Goal: Task Accomplishment & Management: Use online tool/utility

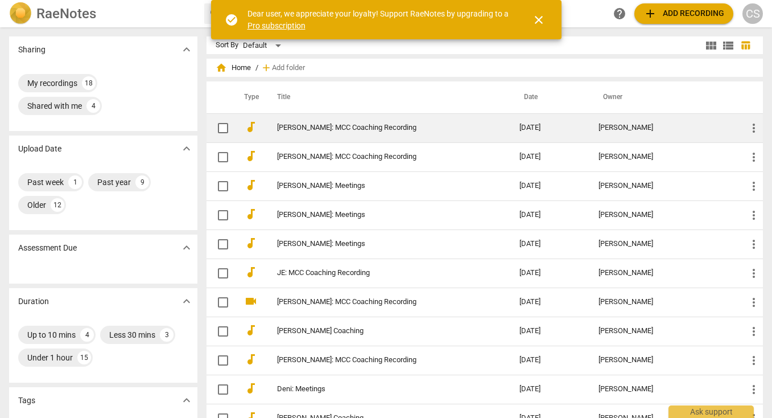
click at [337, 129] on link "[PERSON_NAME]: MCC Coaching Recording" at bounding box center [377, 127] width 201 height 9
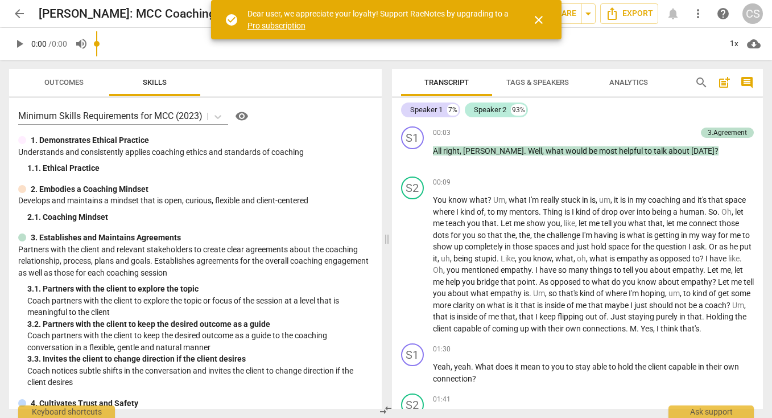
click at [538, 19] on span "close" at bounding box center [539, 20] width 14 height 14
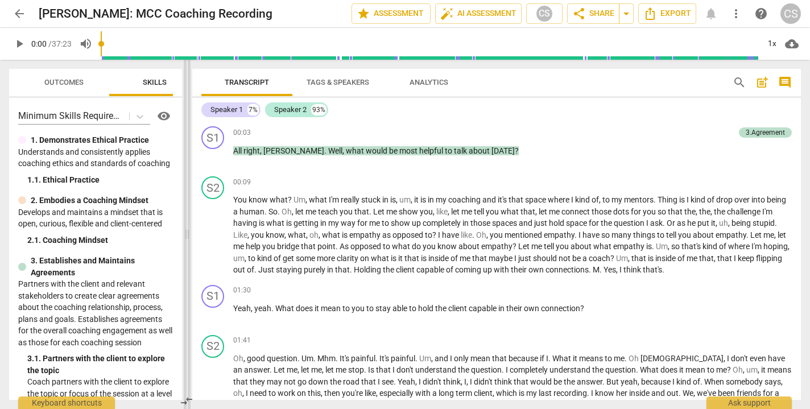
drag, startPoint x: 408, startPoint y: 232, endPoint x: 190, endPoint y: 212, distance: 219.4
click at [190, 212] on span at bounding box center [187, 234] width 7 height 349
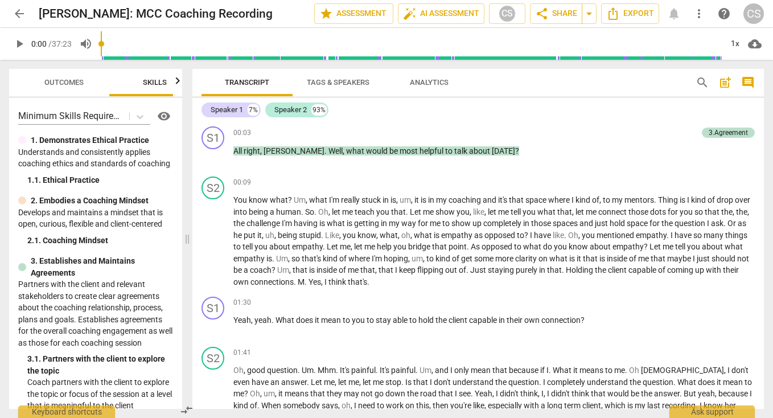
click at [722, 84] on span "post_add" at bounding box center [725, 83] width 14 height 14
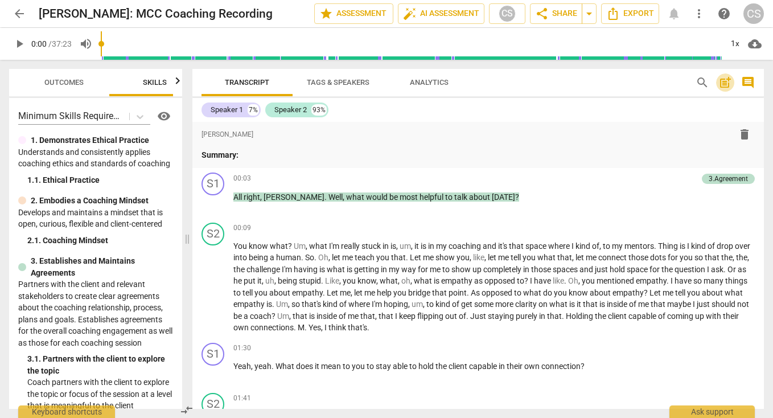
click at [722, 84] on span "post_add" at bounding box center [725, 83] width 14 height 14
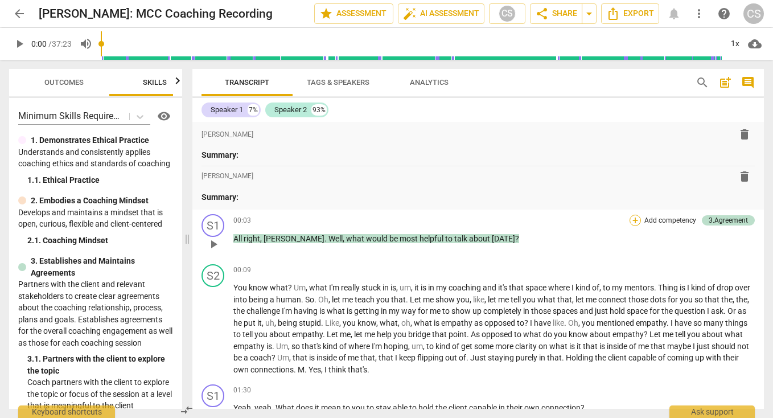
click at [631, 221] on div "+" at bounding box center [634, 219] width 11 height 11
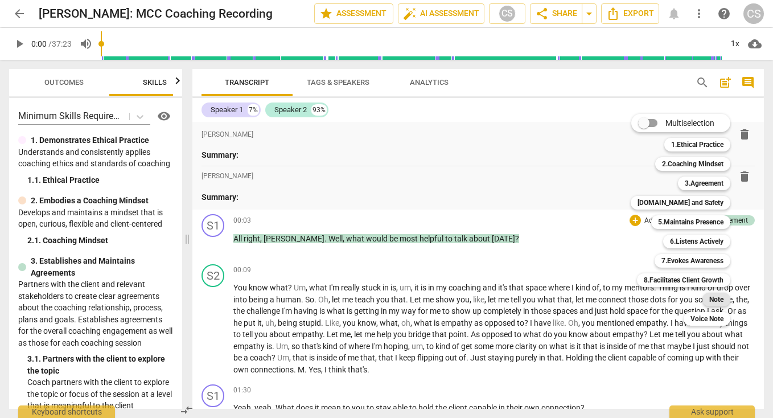
click at [714, 301] on b "Note" at bounding box center [716, 299] width 14 height 14
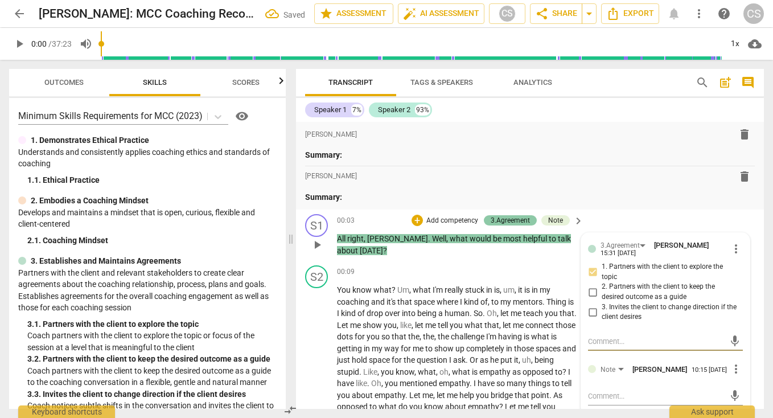
type textarea "P"
type textarea "Pr"
type textarea "Pro"
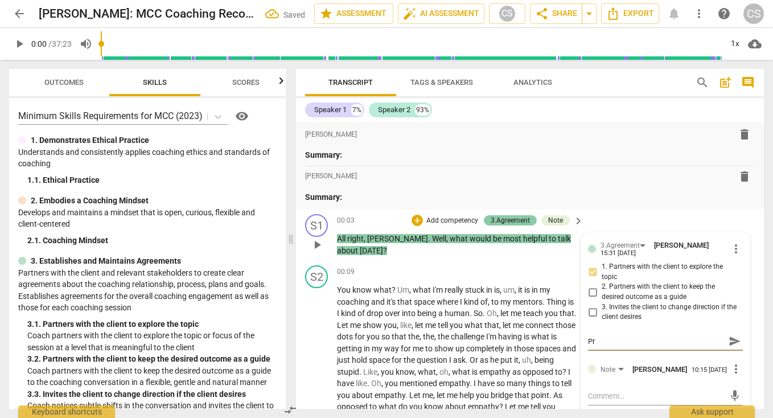
type textarea "Pro"
type textarea "Prof"
type textarea "Profe"
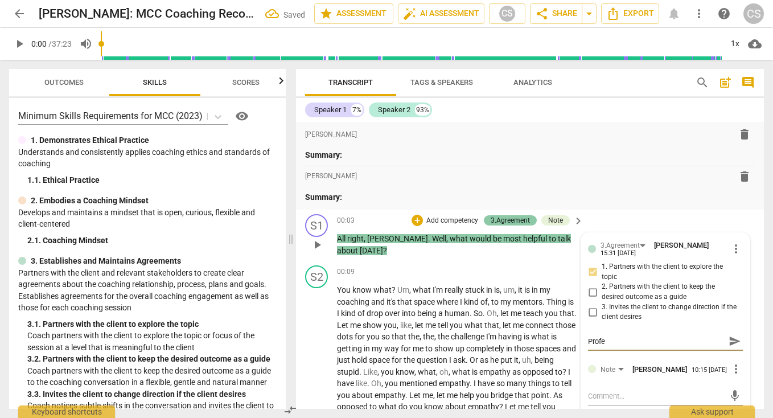
type textarea "Profec"
type textarea "Profeci"
type textarea "Profecie"
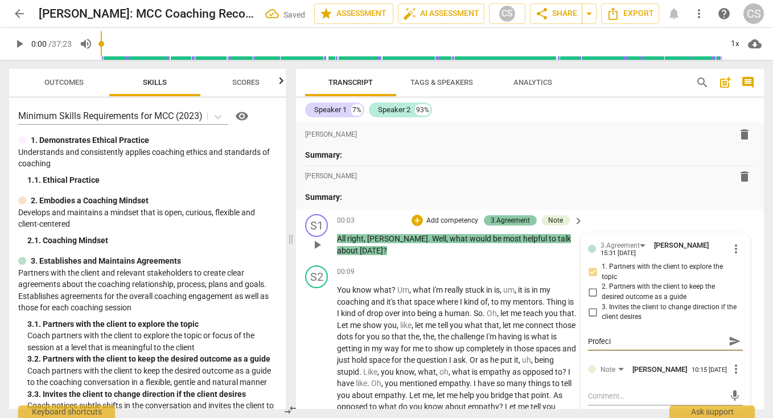
type textarea "Profecie"
type textarea "Profecien"
type textarea "Profecient"
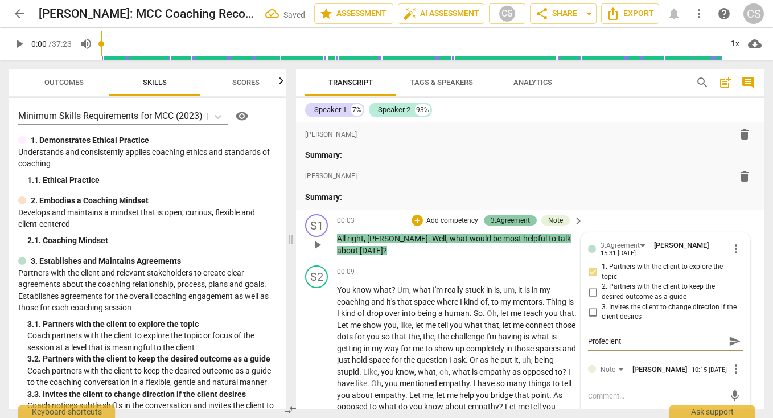
type textarea "Profecient,"
type textarea "Profecient, n"
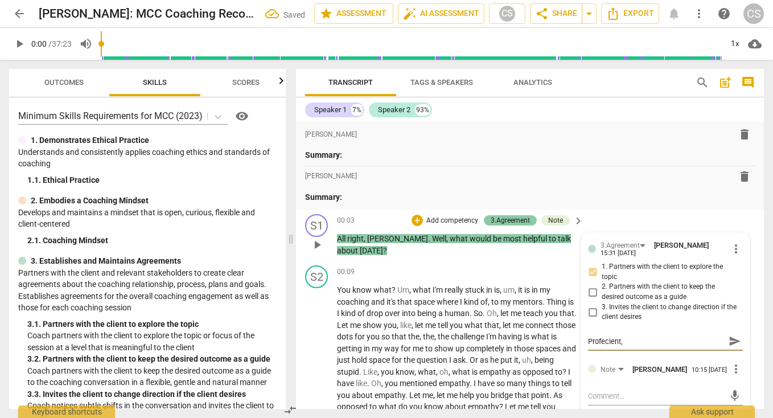
type textarea "Profecient, n"
type textarea "Profecient, no"
type textarea "Profecient, not"
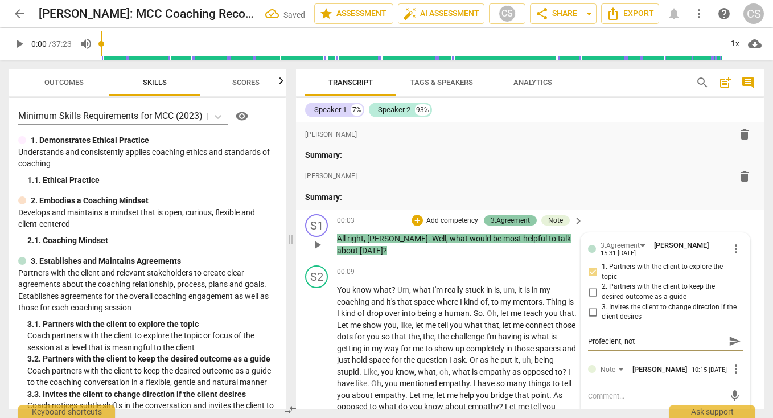
type textarea "Profecient, not"
type textarea "Profecient, not p"
type textarea "Profecient, not pe"
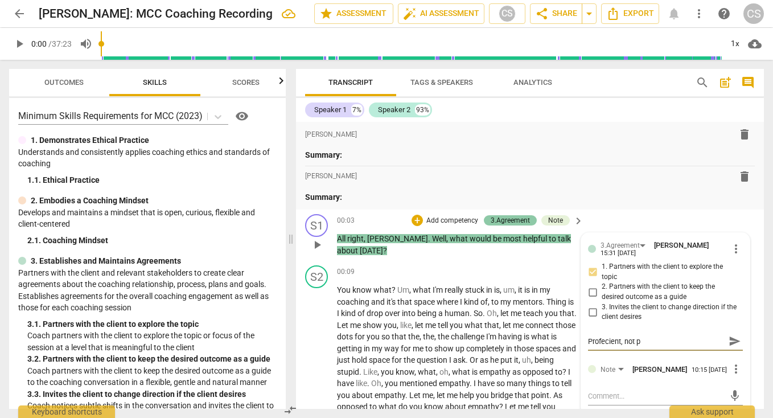
type textarea "Profecient, not pe"
type textarea "Profecient, not per"
type textarea "Profecient, not perf"
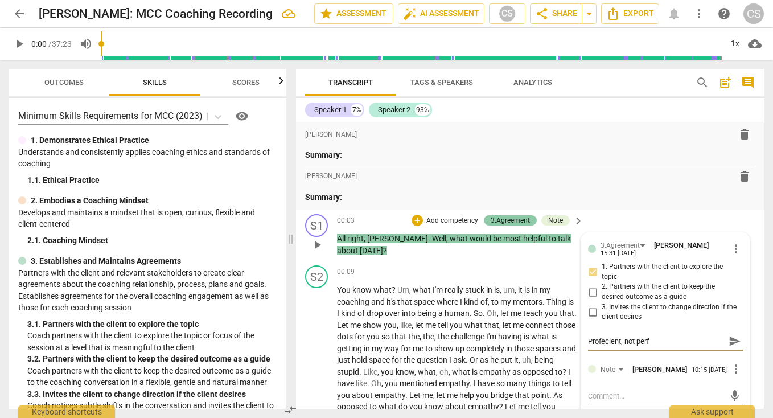
type textarea "Profecient, not perfe"
type textarea "Profecient, not perfec"
type textarea "Profecient, not perfect"
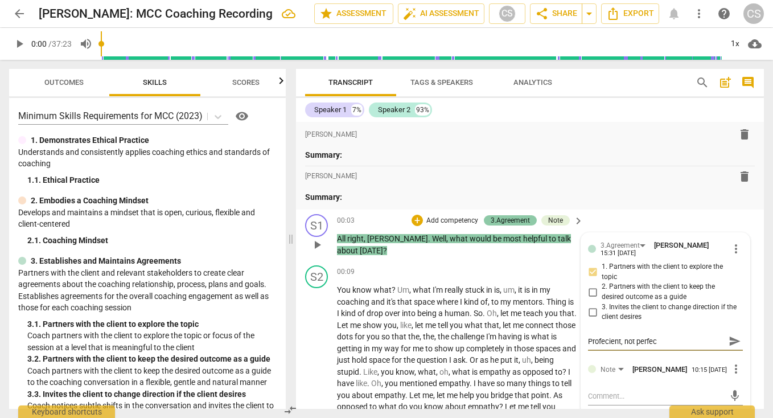
type textarea "Profecient, not perfect"
type textarea "Profecient, not perfect,"
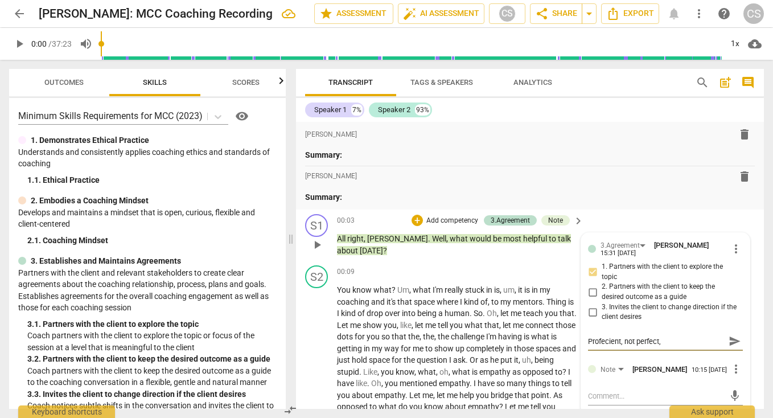
click at [602, 338] on textarea "Profecient, not perfect," at bounding box center [656, 341] width 137 height 11
type textarea "Profcient, not perfect,"
type textarea "Proficient, not perfect,"
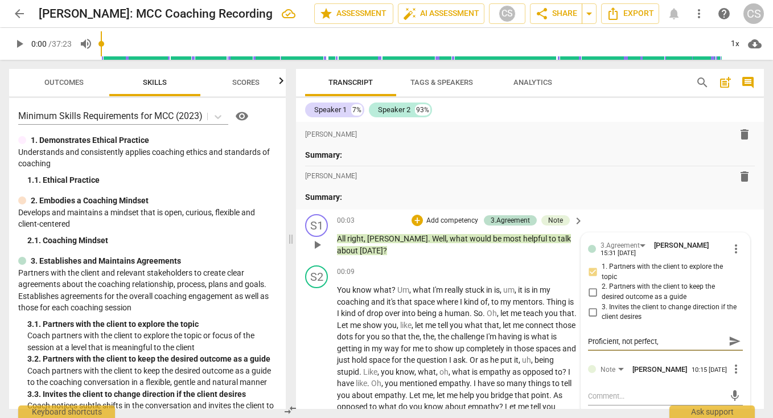
click at [676, 340] on textarea "Proficient, not perfect," at bounding box center [656, 341] width 137 height 11
type textarea "Proficient, not perfect, s"
type textarea "Proficient, not perfect, su"
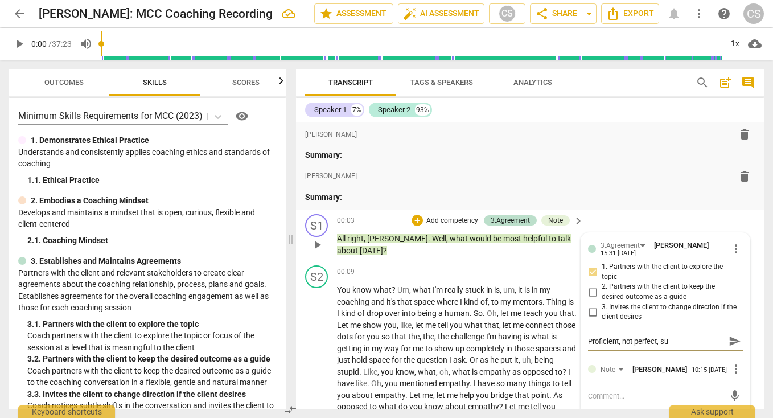
type textarea "Proficient, not perfect, suf"
type textarea "Proficient, not perfect, suff"
type textarea "Proficient, not perfect, suffi"
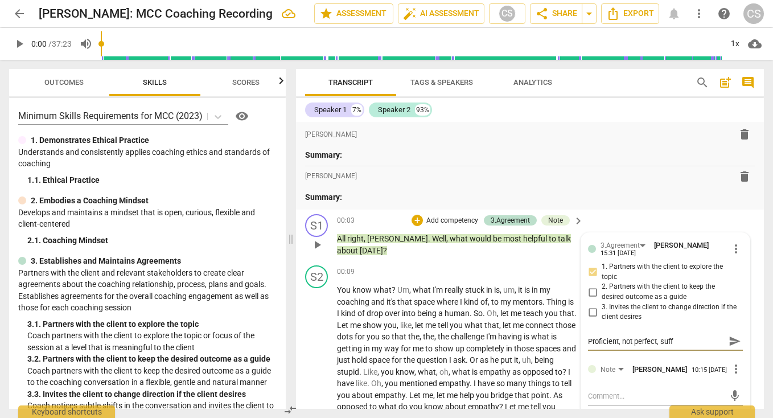
type textarea "Proficient, not perfect, suffi"
type textarea "Proficient, not perfect, suffic"
type textarea "Proficient, not perfect, suffici"
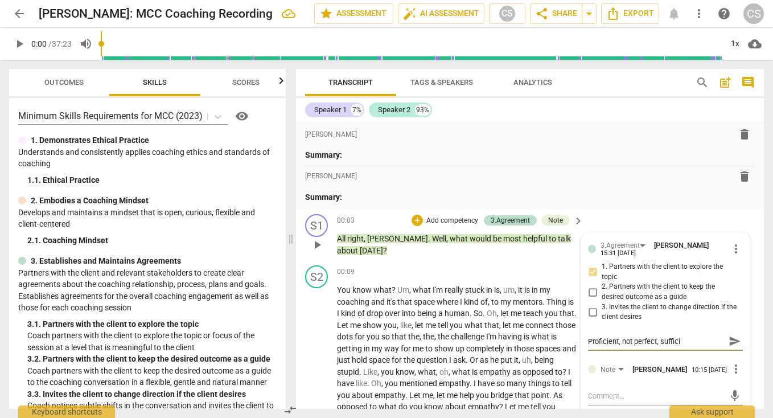
type textarea "Proficient, not perfect, sufficie"
type textarea "Proficient, not perfect, sufficien"
type textarea "Proficient, not perfect, sufficient"
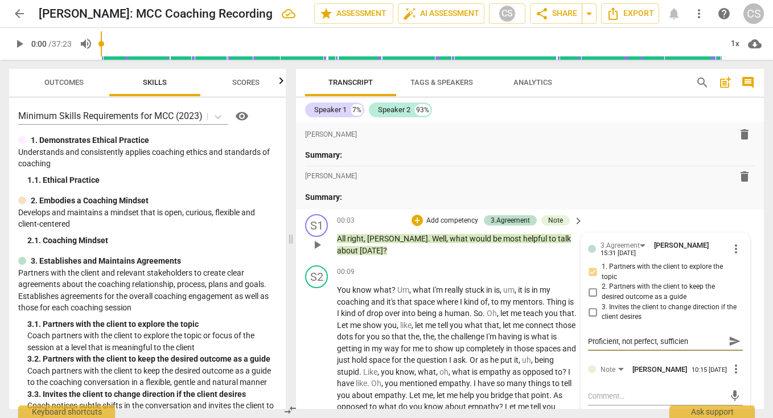
type textarea "Proficient, not perfect, sufficient"
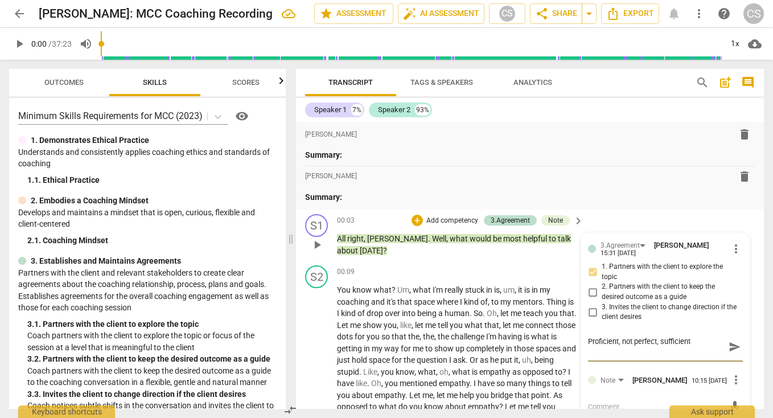
type textarea "Proficient, not perfect, sufficient"
click at [730, 345] on span "send" at bounding box center [734, 346] width 13 height 13
click at [696, 326] on div "Proficient, not perfect, sufficient" at bounding box center [665, 330] width 155 height 11
click at [632, 328] on div "Proficient, not perfect, sufficient" at bounding box center [665, 330] width 155 height 11
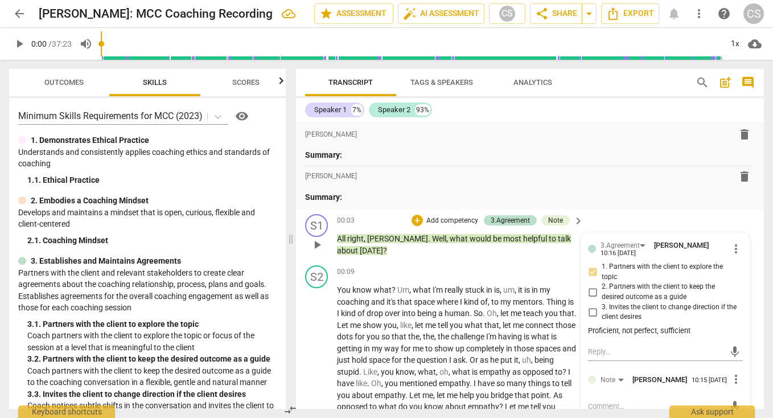
click at [692, 328] on div "Proficient, not perfect, sufficient" at bounding box center [665, 330] width 155 height 11
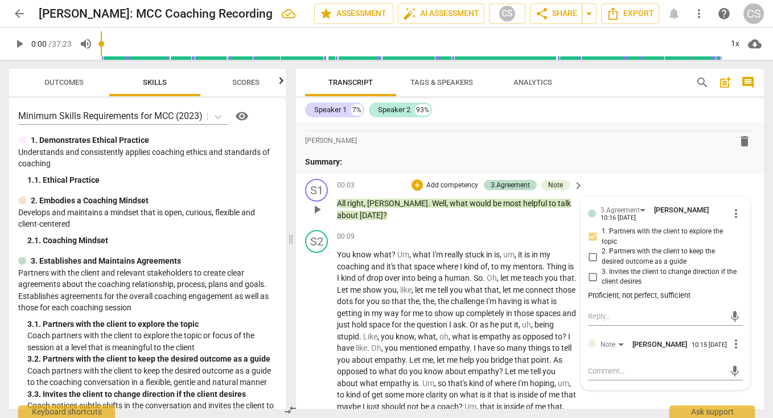
scroll to position [36, 0]
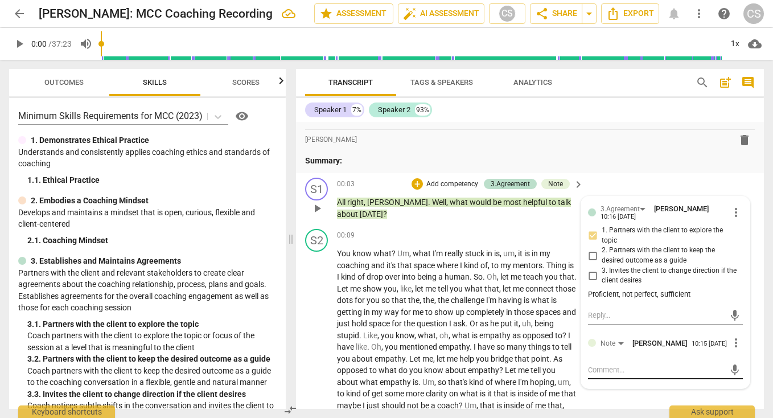
click at [602, 373] on textarea at bounding box center [656, 369] width 137 height 11
type textarea "E"
type textarea "Ex"
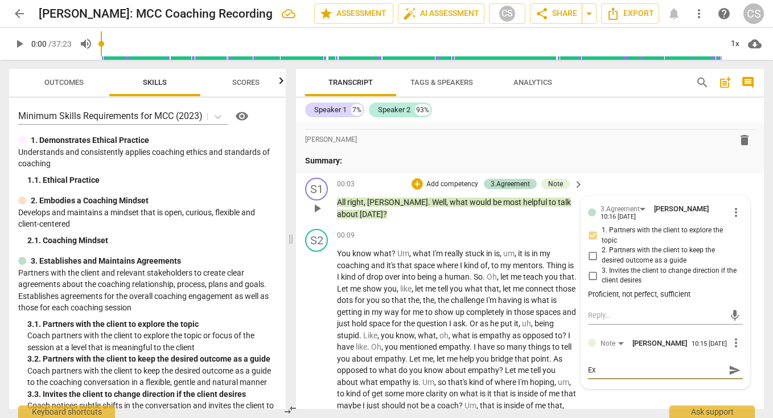
type textarea "Exh"
type textarea "Exhi"
type textarea "Exhib"
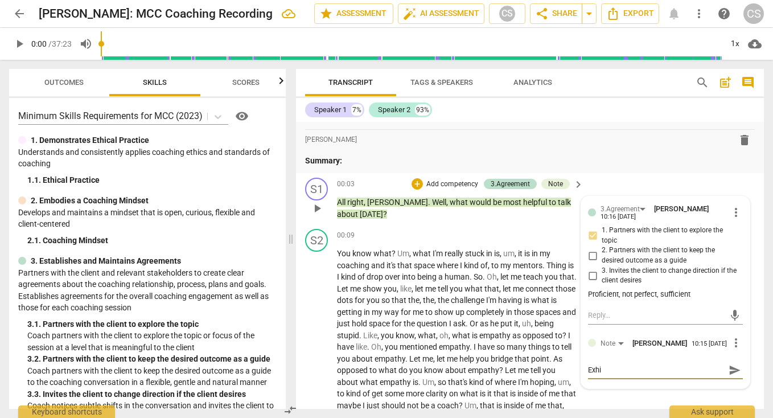
type textarea "Exhib"
type textarea "Exhibi"
type textarea "Exhibit"
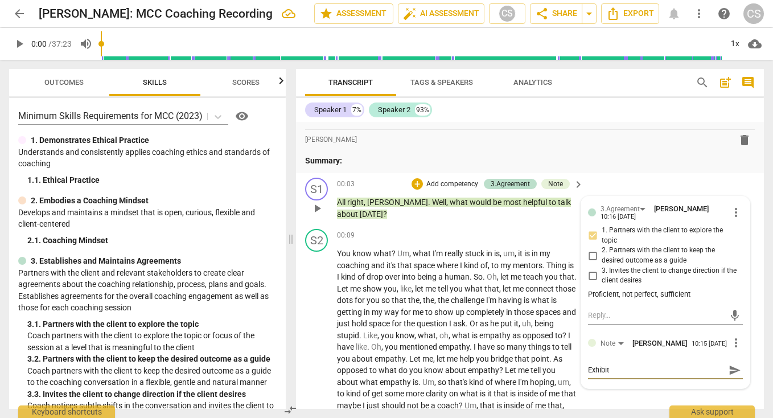
type textarea "Exhibits"
type textarea "Exhibits b"
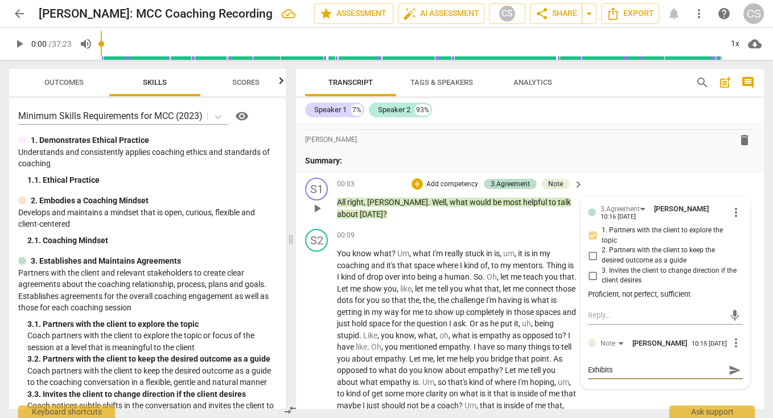
type textarea "Exhibits b"
type textarea "Exhibits be"
type textarea "Exhibits beh"
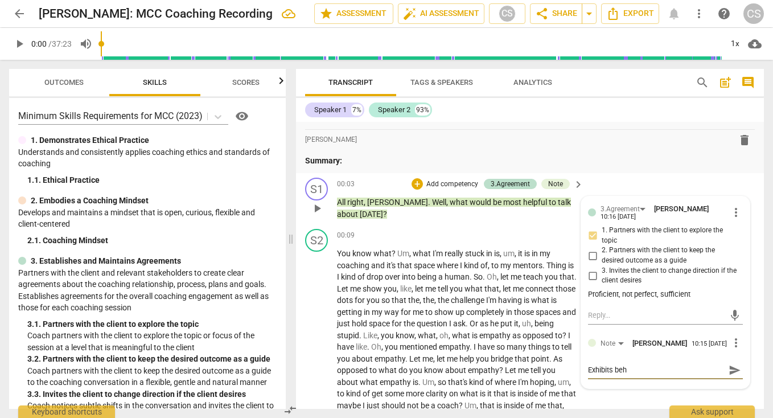
type textarea "Exhibits beha"
type textarea "Exhibits behav"
type textarea "Exhibits behavi"
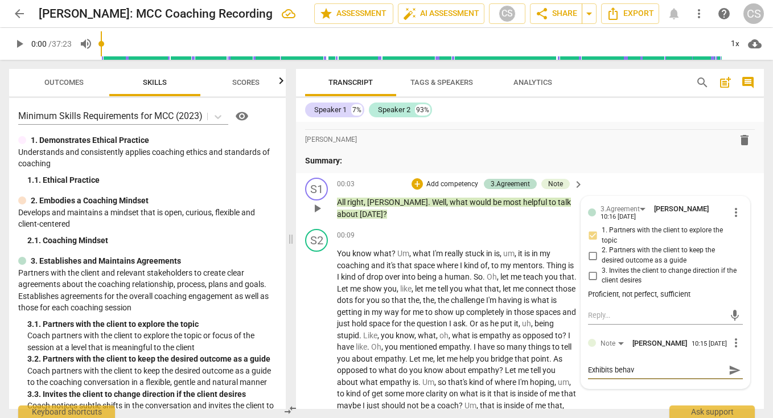
type textarea "Exhibits behavi"
type textarea "Exhibits behavio"
type textarea "Exhibits behavior"
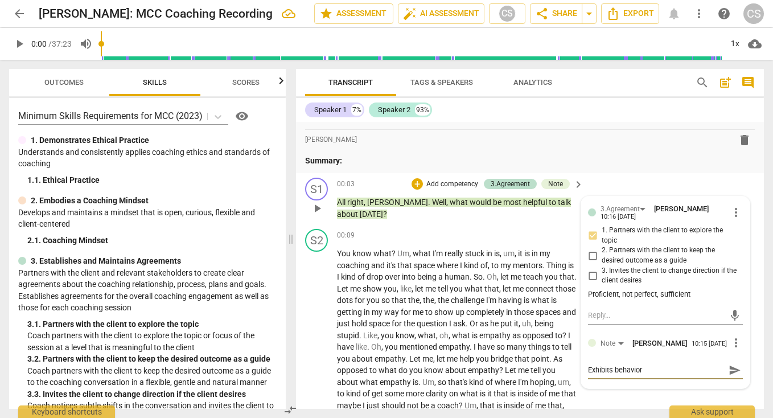
type textarea "Exhibits behavior"
type textarea "Exhibits behavior w"
type textarea "Exhibits behavior wi"
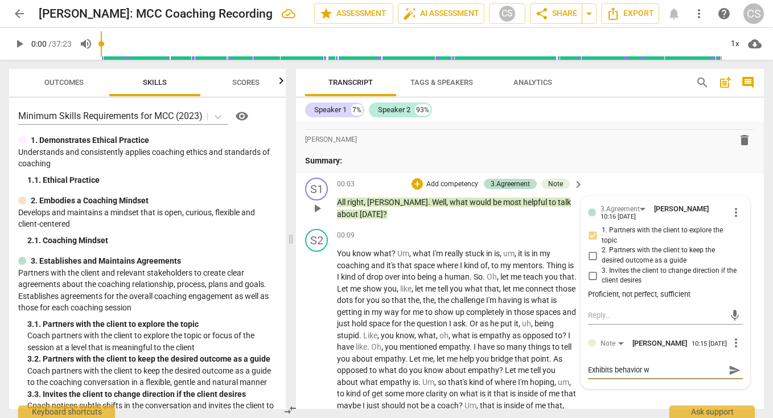
type textarea "Exhibits behavior wi"
type textarea "Exhibits behavior wit"
type textarea "Exhibits behavior with"
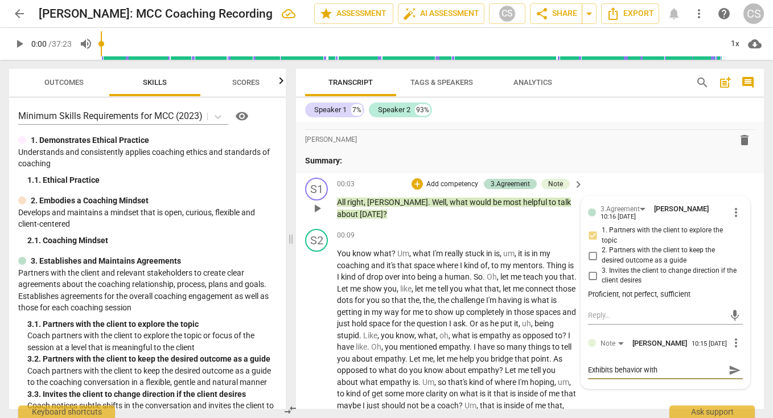
type textarea "Exhibits behavior with"
type textarea "Exhibits behavior with e"
type textarea "Exhibits behavior with ea"
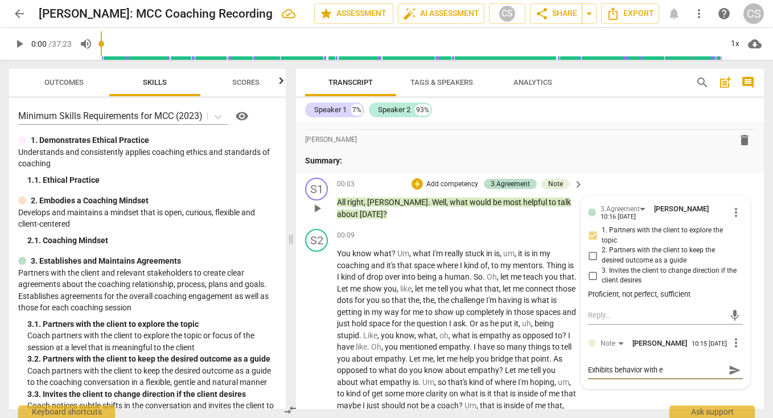
type textarea "Exhibits behavior with ea"
type textarea "Exhibits behavior with eas"
type textarea "Exhibits behavior with ease"
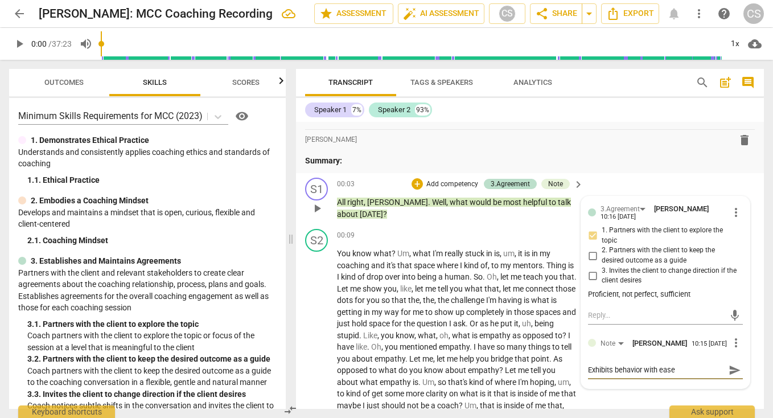
type textarea "Exhibits behavior with ease"
type textarea "Exhibits behavior with ease."
type textarea "Exhibits behavior with ease. n"
type textarea "Exhibits behavior with ease. na"
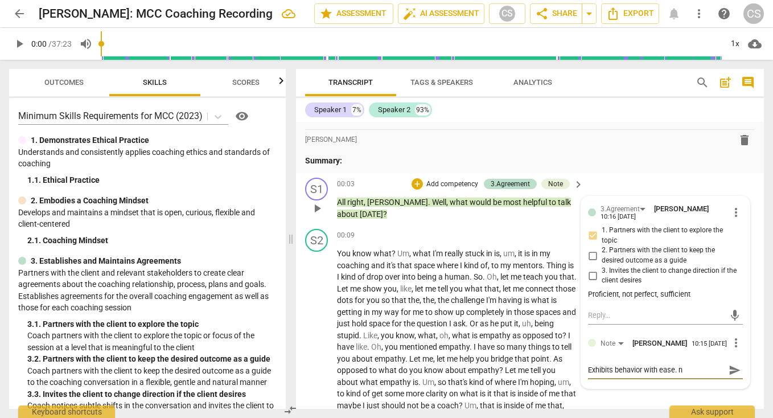
type textarea "Exhibits behavior with ease. na"
type textarea "Exhibits behavior with ease. nat"
type textarea "Exhibits behavior with ease. natu"
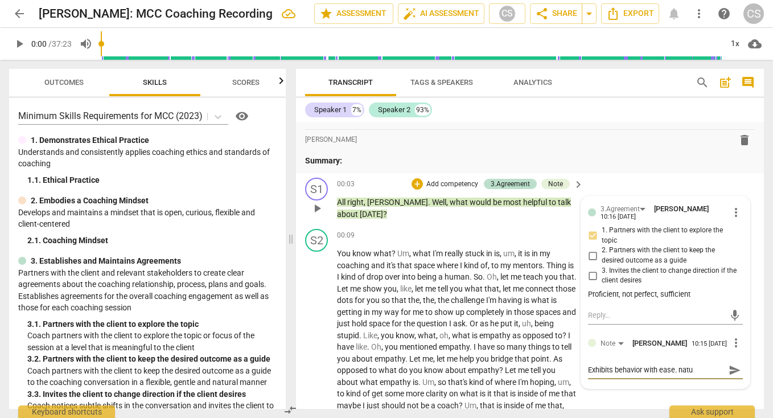
type textarea "Exhibits behavior with ease. natur"
type textarea "Exhibits behavior with ease. natura"
type textarea "Exhibits behavior with ease. natural"
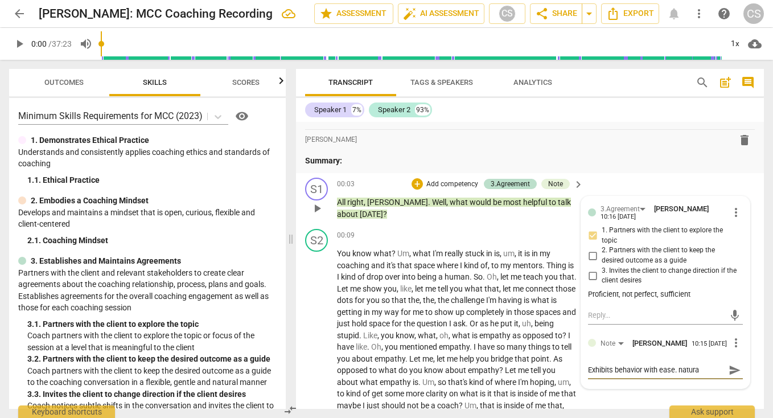
type textarea "Exhibits behavior with ease. natural"
type textarea "Exhibits behavior with ease. natural,"
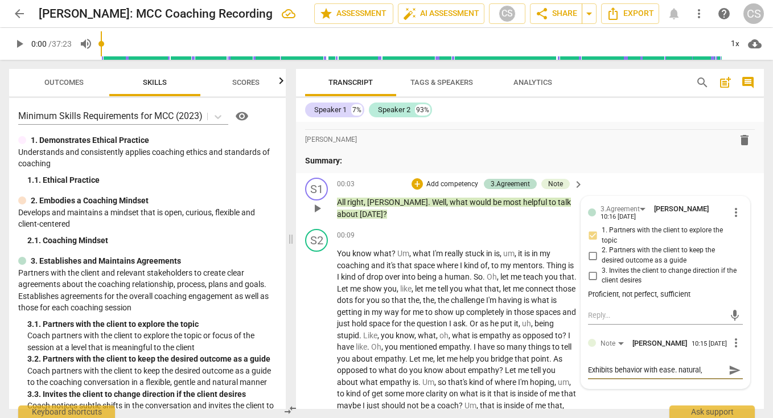
type textarea "Exhibits behavior with ease. natural, s"
type textarea "Exhibits behavior with ease. natural, sa"
type textarea "Exhibits behavior with ease. natural, s"
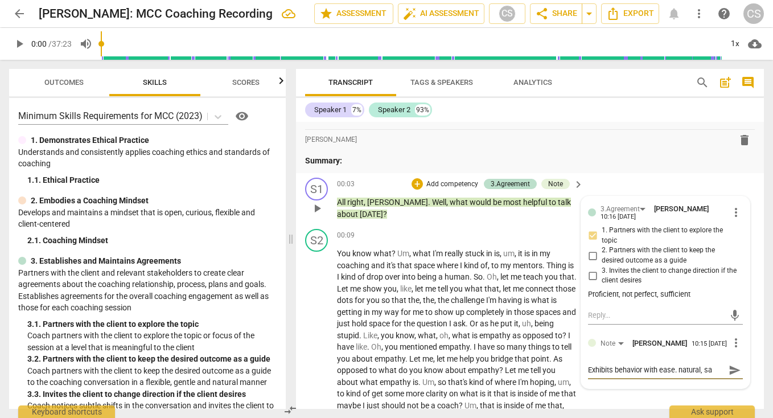
type textarea "Exhibits behavior with ease. natural, s"
type textarea "Exhibits behavior with ease. natural, [GEOGRAPHIC_DATA]"
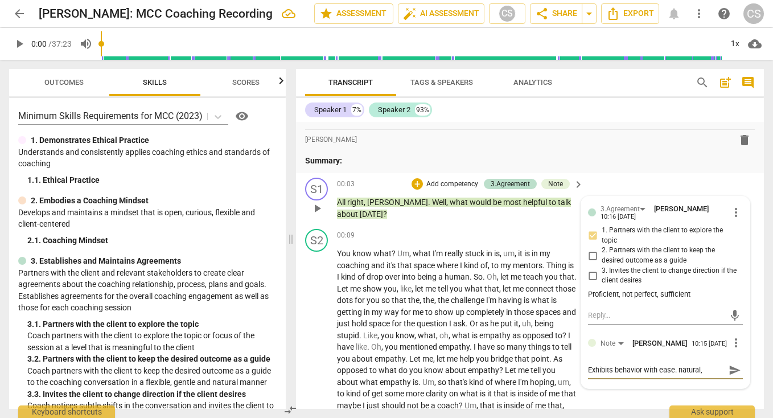
type textarea "Exhibits behavior with ease. natural, spac"
type textarea "Exhibits behavior with ease. natural, space"
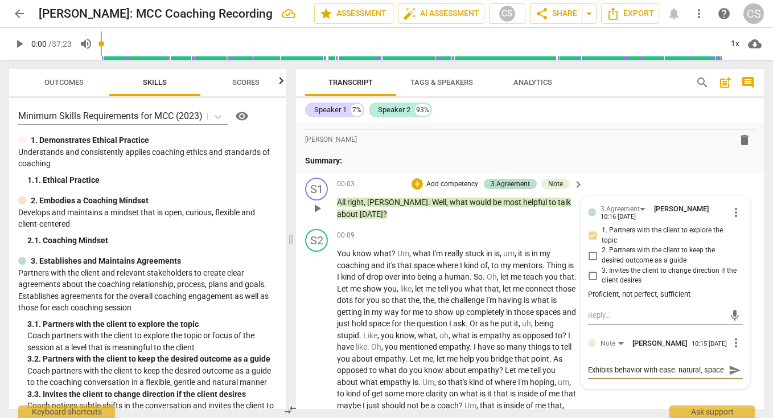
type textarea "Exhibits behavior with ease. natural, space"
type textarea "Exhibits behavior with ease. natural, space a"
type textarea "Exhibits behavior with ease. natural, space an"
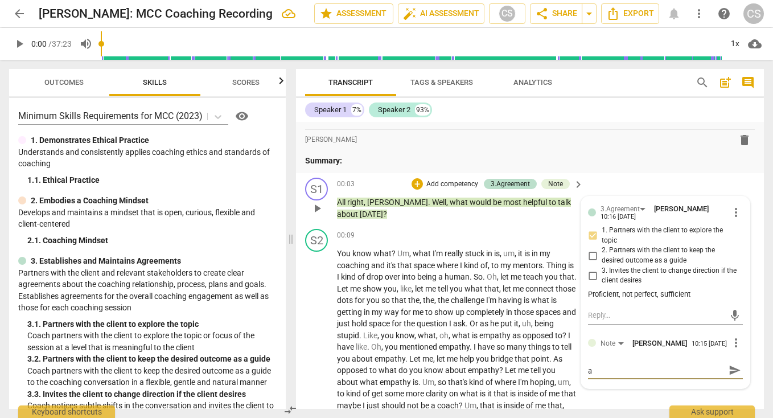
type textarea "Exhibits behavior with ease. natural, space an"
type textarea "Exhibits behavior with ease. natural, space and"
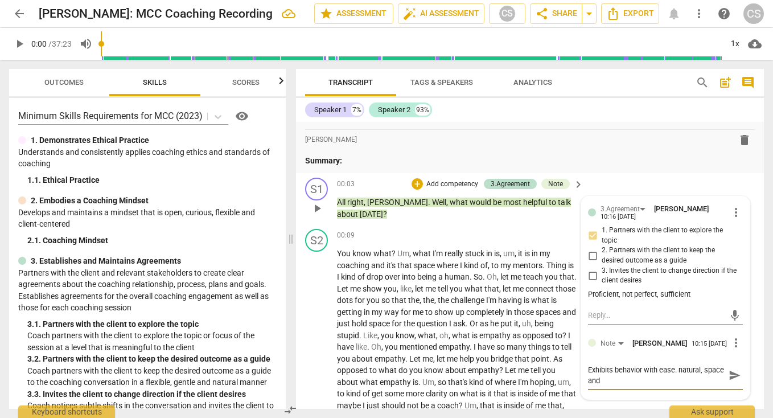
type textarea "Exhibits behavior with ease. natural, space and s"
type textarea "Exhibits behavior with ease. natural, space and si"
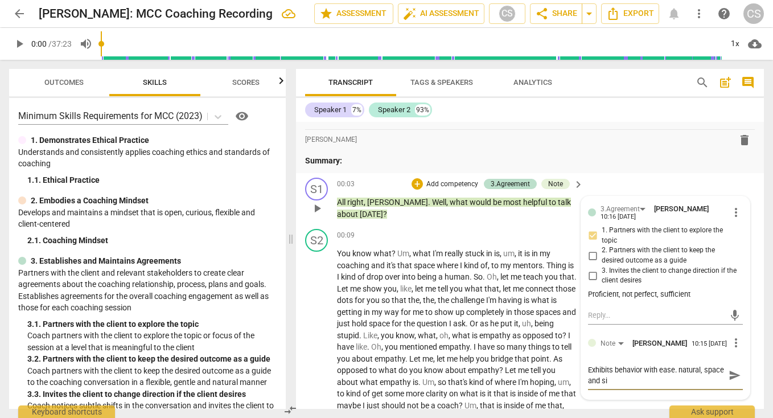
type textarea "Exhibits behavior with ease. natural, space and sil"
type textarea "Exhibits behavior with ease. natural, space and sile"
type textarea "Exhibits behavior with ease. natural, space and silen"
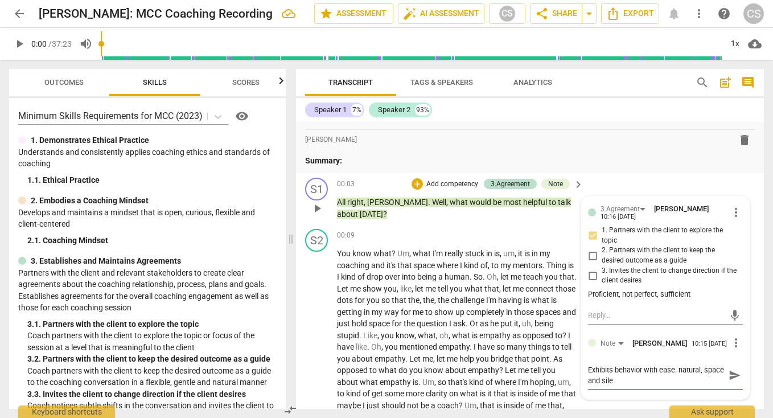
type textarea "Exhibits behavior with ease. natural, space and silen"
type textarea "Exhibits behavior with ease. natural, space and silenc"
type textarea "Exhibits behavior with ease. natural, space and silence"
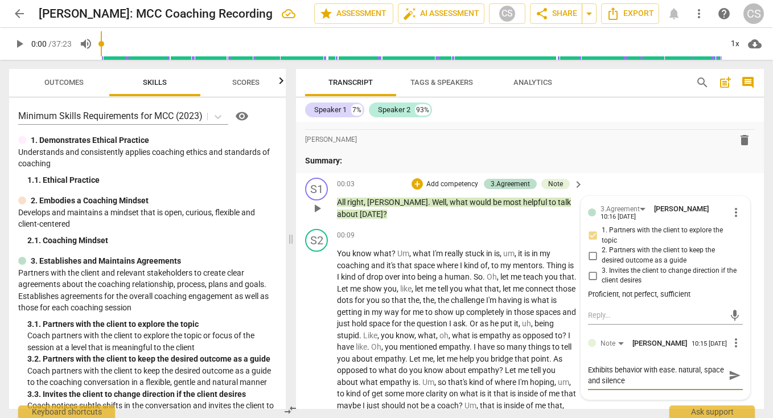
type textarea "Exhibits behavior with ease. natural, space and silence."
click at [588, 368] on textarea "Exhibits behavior with ease. natural, space and silence." at bounding box center [656, 375] width 137 height 22
type textarea "PExhibits behavior with ease. natural, space and silence."
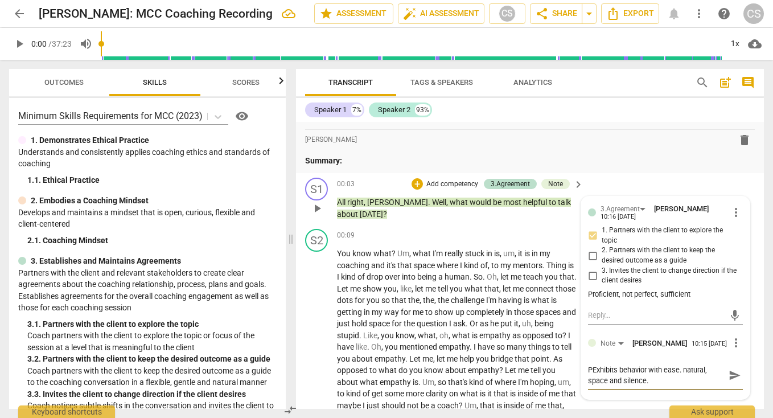
type textarea "PrExhibits behavior with ease. natural, space and silence."
type textarea "ProExhibits behavior with ease. natural, space and silence."
type textarea "ProfExhibits behavior with ease. natural, space and silence."
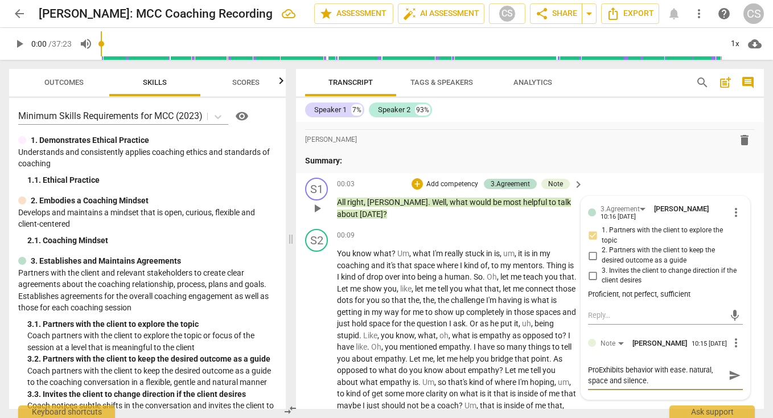
type textarea "ProfExhibits behavior with ease. natural, space and silence."
click at [679, 381] on textarea "Proficient: Exhibits behavior with ease. natural, space and silence." at bounding box center [656, 375] width 137 height 22
click at [621, 382] on textarea "Proficient: Exhibits behavior with ease. natural, space and silence. Customized…" at bounding box center [656, 380] width 137 height 32
click at [701, 393] on textarea "Proficient: Exhibits behavior with ease. natural, space and silence. Customized…" at bounding box center [656, 380] width 137 height 32
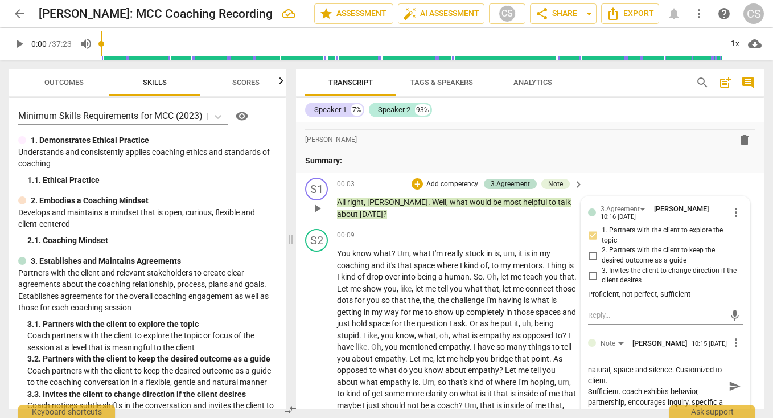
scroll to position [20, 0]
click at [626, 372] on textarea "Proficient: Exhibits behavior with ease. natural, space and silence. Customized…" at bounding box center [656, 385] width 137 height 43
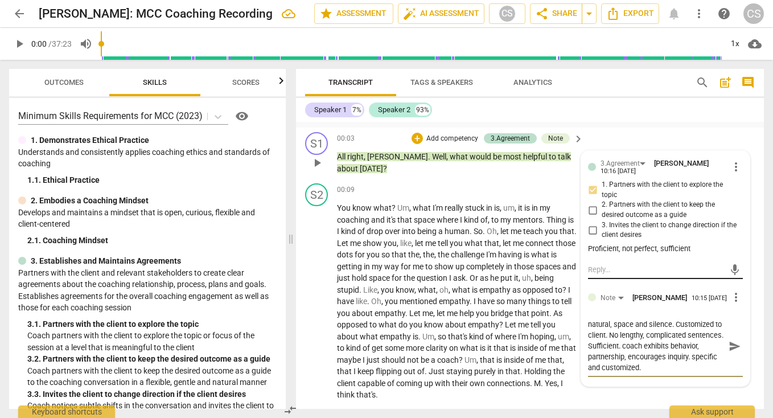
scroll to position [81, 0]
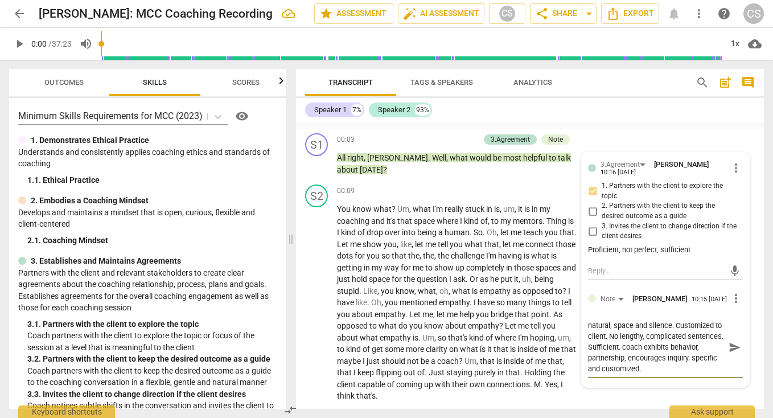
click at [606, 86] on div "Transcript Tags & Speakers Analytics" at bounding box center [491, 82] width 372 height 27
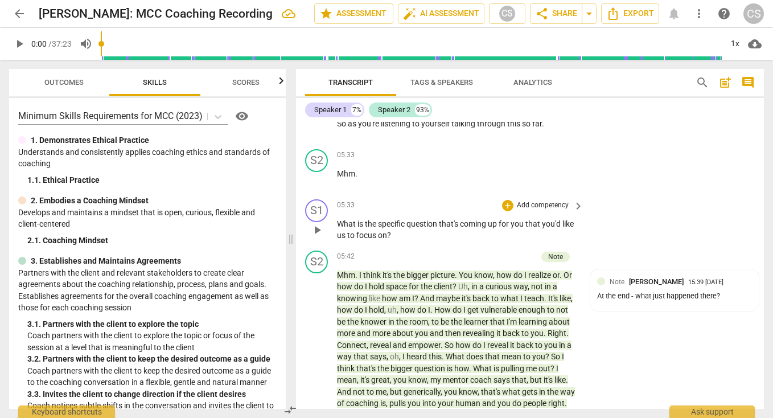
scroll to position [1019, 0]
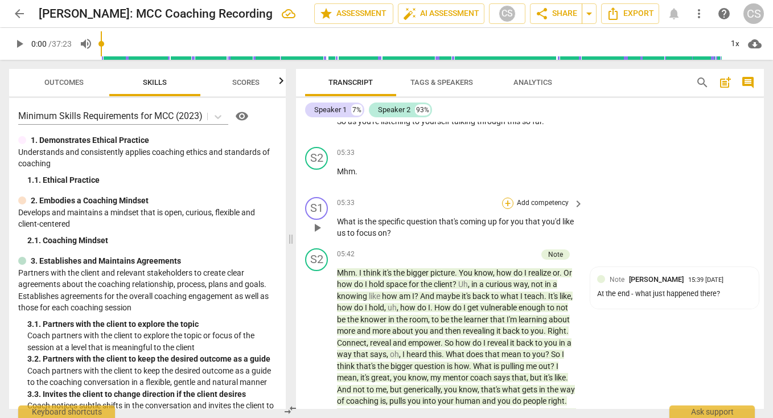
click at [507, 197] on div "+" at bounding box center [507, 202] width 11 height 11
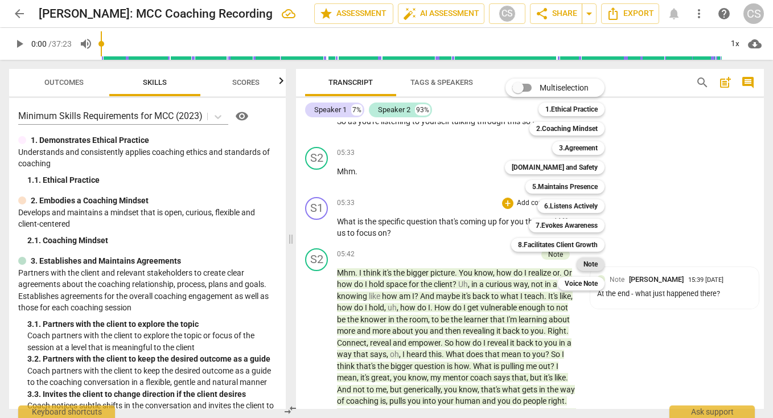
click at [592, 263] on b "Note" at bounding box center [590, 264] width 14 height 14
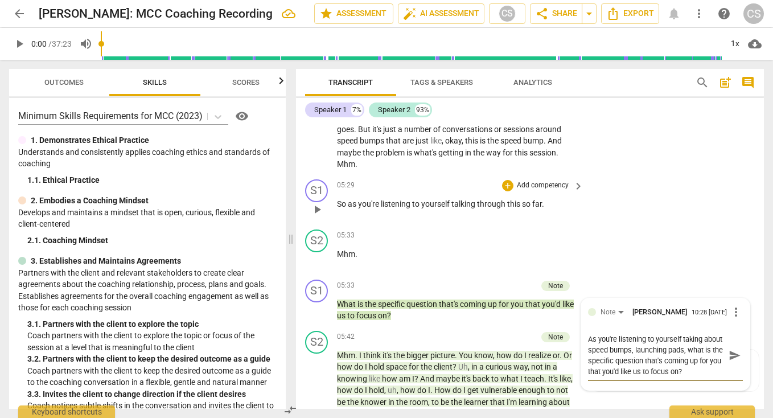
scroll to position [943, 0]
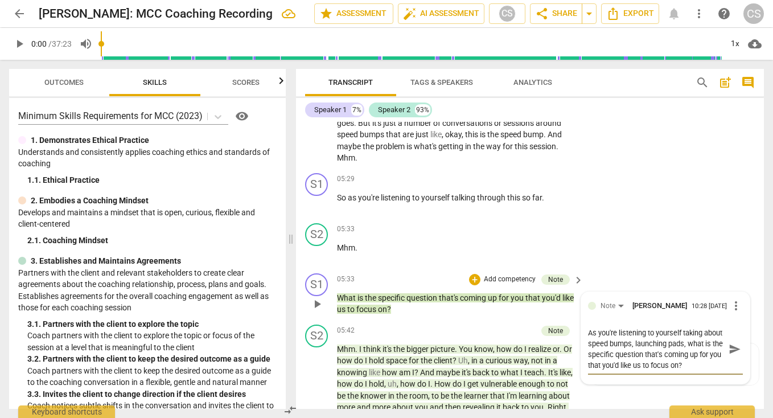
drag, startPoint x: 653, startPoint y: 319, endPoint x: 701, endPoint y: 320, distance: 48.4
click at [701, 327] on textarea "As you're listening to yourself taking about speed bumps, launching pads, what …" at bounding box center [656, 348] width 137 height 43
click at [687, 352] on textarea "As you're listening to yourself taking about speed bumps, what is the specific …" at bounding box center [656, 348] width 137 height 43
click at [728, 348] on span "send" at bounding box center [734, 354] width 13 height 13
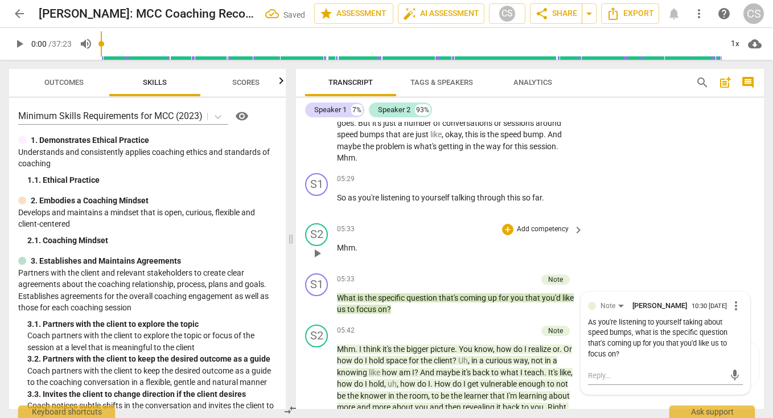
click at [659, 245] on div "S2 play_arrow pause 05:33 + Add competency keyboard_arrow_right Mhm ." at bounding box center [530, 243] width 468 height 50
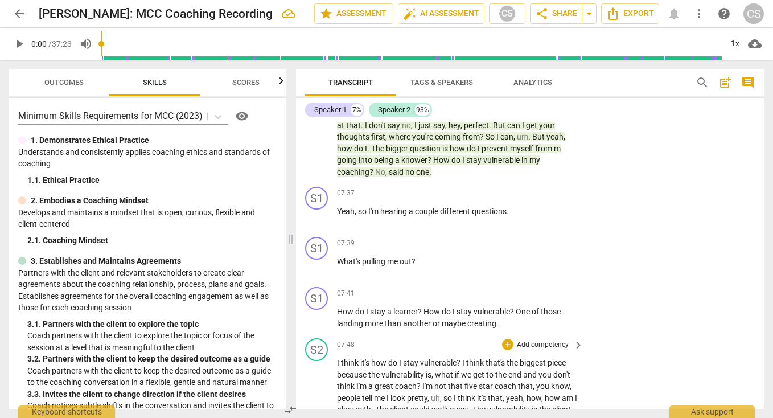
scroll to position [1330, 0]
click at [507, 188] on div "+" at bounding box center [507, 193] width 11 height 11
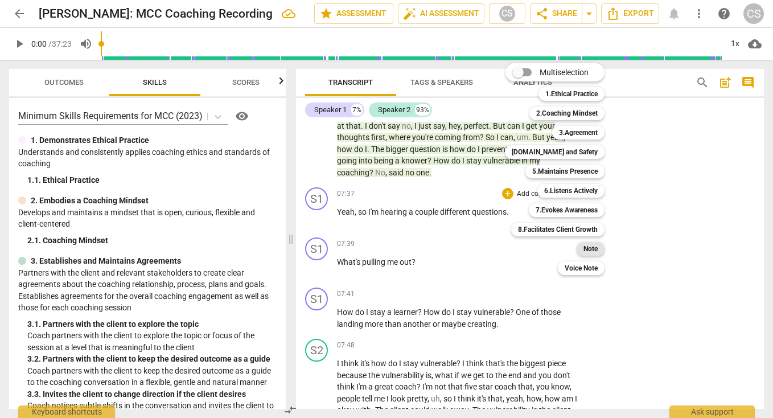
click at [588, 249] on b "Note" at bounding box center [590, 249] width 14 height 14
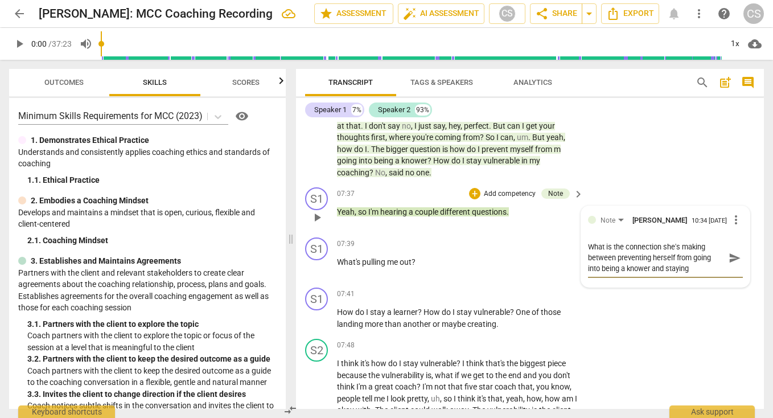
scroll to position [0, 0]
drag, startPoint x: 662, startPoint y: 226, endPoint x: 678, endPoint y: 227, distance: 16.0
click at [678, 241] on textarea "What is the connection she's making between preventing herself from going into …" at bounding box center [656, 257] width 137 height 32
drag, startPoint x: 650, startPoint y: 236, endPoint x: 661, endPoint y: 236, distance: 10.8
click at [661, 241] on textarea "What is the connection you're making between preventing herself from going into…" at bounding box center [656, 257] width 137 height 32
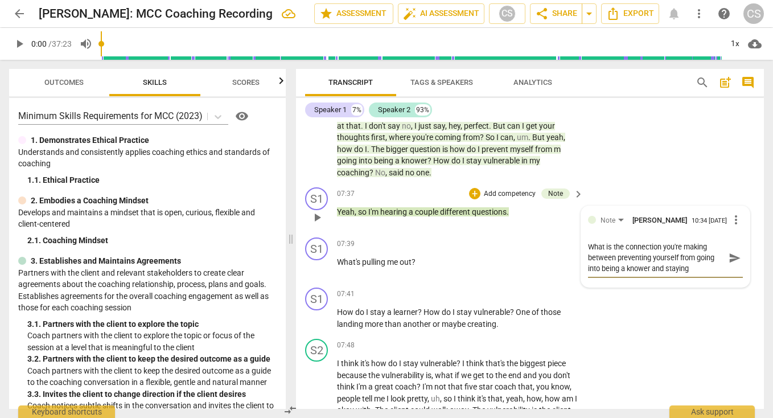
click at [691, 247] on textarea "What is the connection you're making between preventing yourself from going int…" at bounding box center [656, 257] width 137 height 32
click at [629, 246] on textarea "What is the connection you're making between preventing yourself from going int…" at bounding box center [656, 257] width 137 height 32
click at [728, 251] on span "send" at bounding box center [734, 257] width 13 height 13
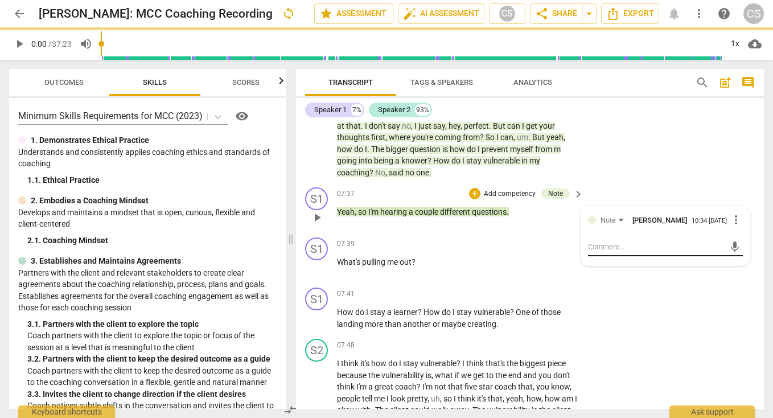
scroll to position [0, 0]
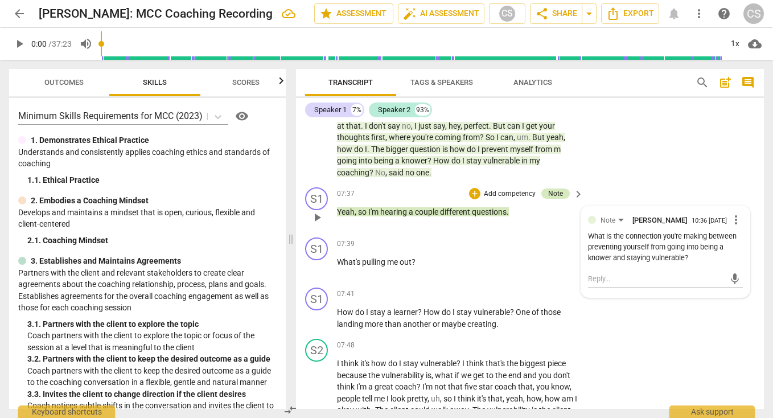
click at [556, 188] on div "Note" at bounding box center [555, 193] width 15 height 10
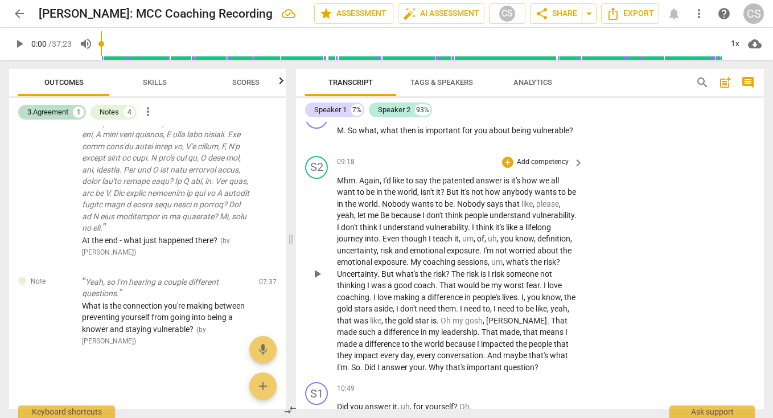
scroll to position [1765, 0]
click at [505, 157] on div "+" at bounding box center [507, 162] width 11 height 11
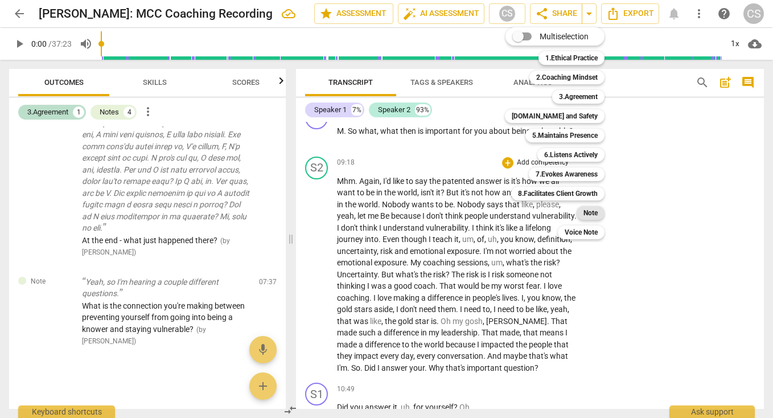
click at [589, 213] on b "Note" at bounding box center [590, 213] width 14 height 14
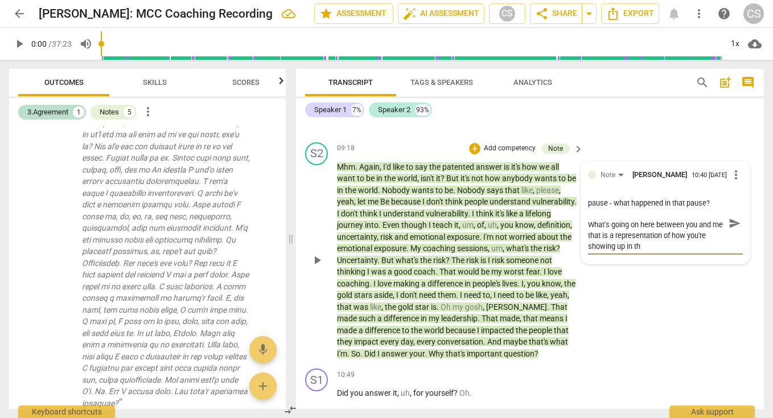
scroll to position [0, 0]
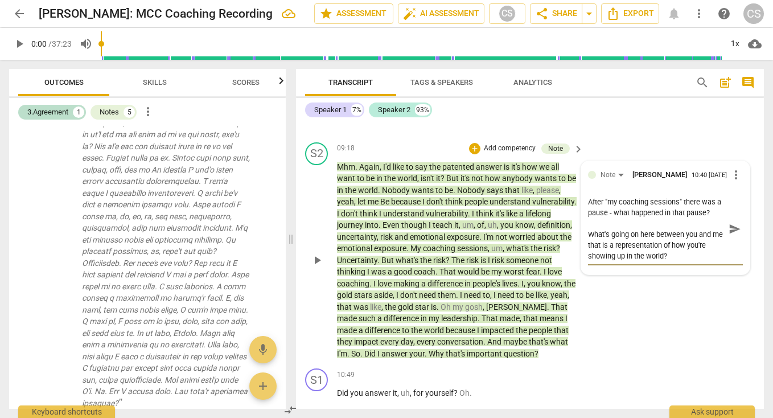
click at [728, 222] on span "send" at bounding box center [734, 228] width 13 height 13
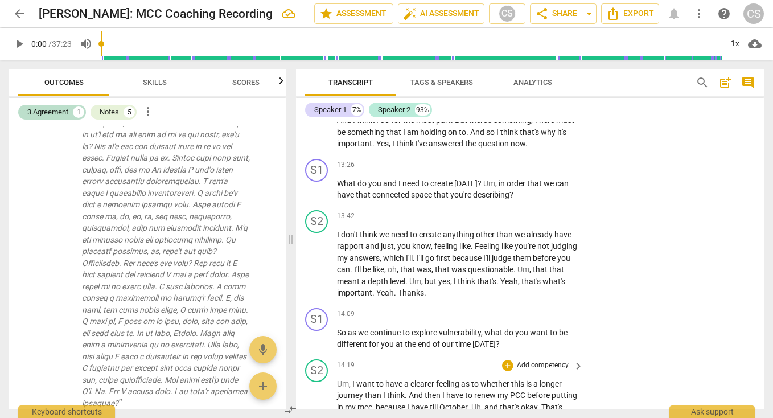
scroll to position [2399, 0]
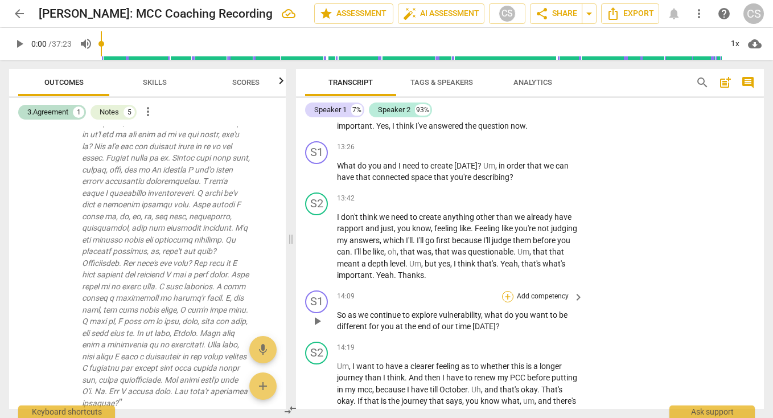
click at [506, 291] on div "+" at bounding box center [507, 296] width 11 height 11
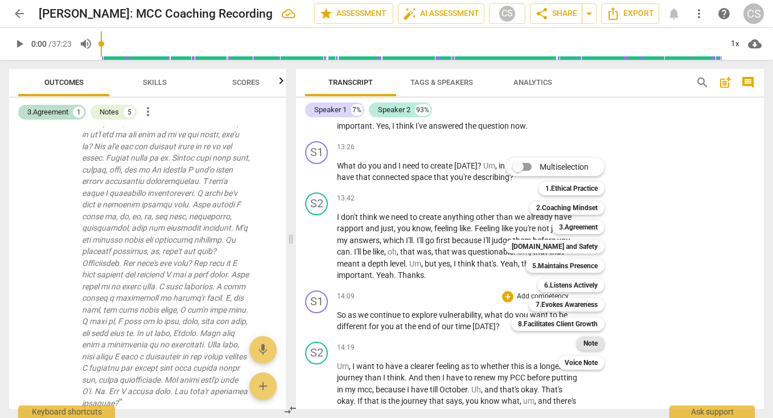
click at [587, 341] on b "Note" at bounding box center [590, 343] width 14 height 14
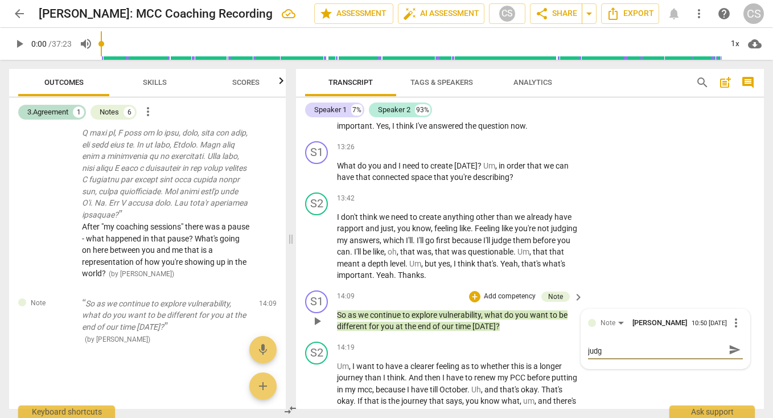
scroll to position [0, 0]
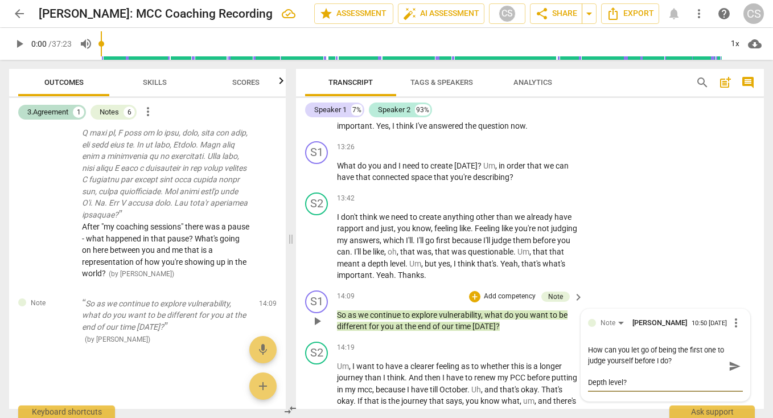
click at [588, 354] on textarea "How can you let go of being the first one to judge yourself before I do? Depth …" at bounding box center [656, 365] width 137 height 43
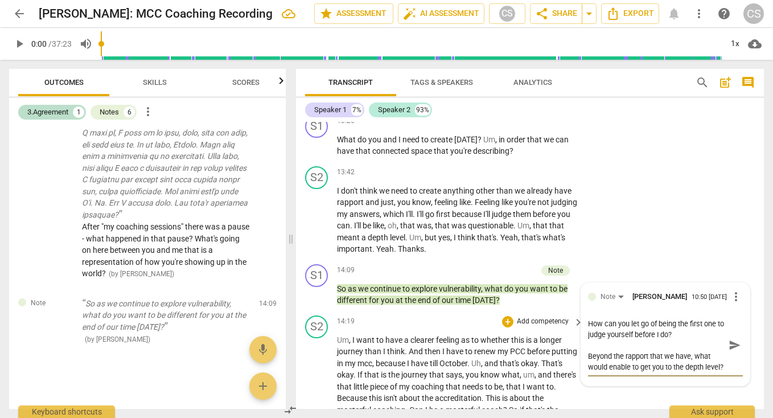
scroll to position [2424, 0]
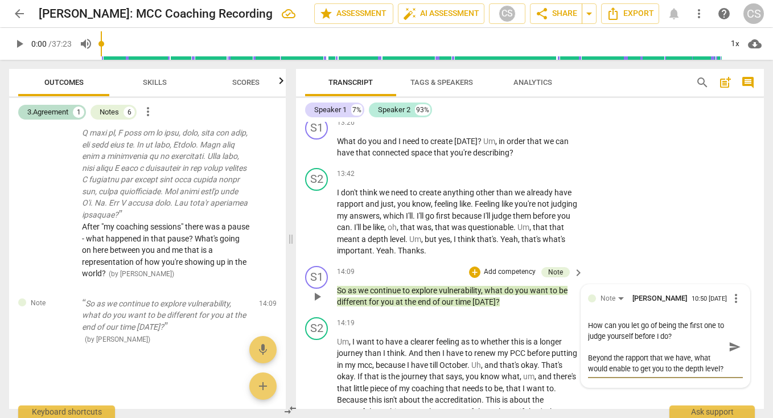
click at [730, 340] on span "send" at bounding box center [734, 346] width 13 height 13
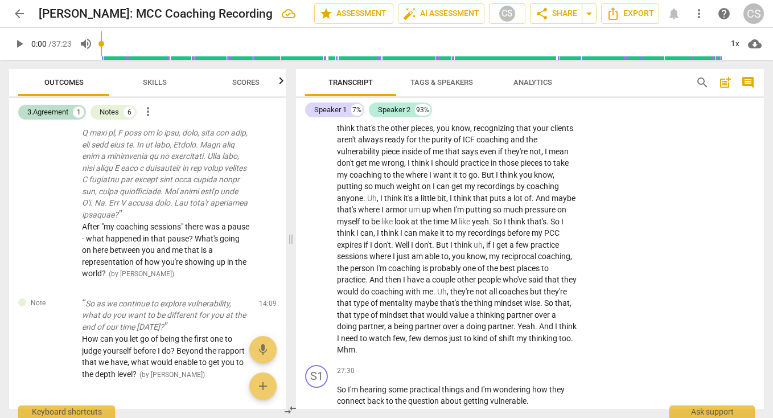
scroll to position [4254, 0]
